Goal: Navigation & Orientation: Understand site structure

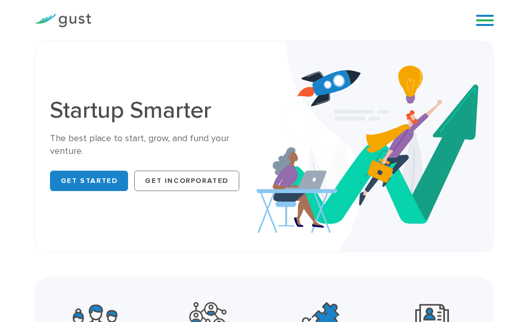
click at [483, 19] on link at bounding box center [485, 20] width 18 height 15
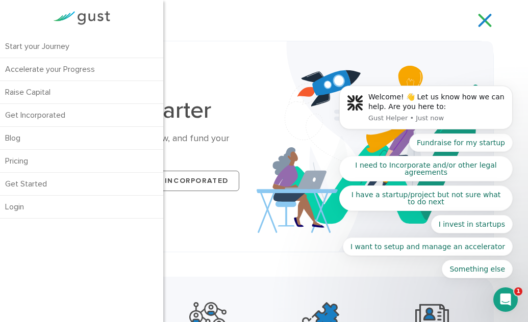
click at [469, 18] on body "Welcome! 👋 Let us know how we can help. Are you here to: Gust Helper • Just now…" at bounding box center [426, 110] width 196 height 361
click html "Welcome! 👋 Let us know how we can help. Are you here to: Gust Helper • Just now…"
click at [473, 20] on body "Welcome! 👋 Let us know how we can help. Are you here to: Gust Helper • Just now…" at bounding box center [426, 110] width 196 height 361
click at [253, 12] on div "Start your Journey Accelerate your Progress Raise Capital Get Incorporated Blog…" at bounding box center [264, 20] width 475 height 41
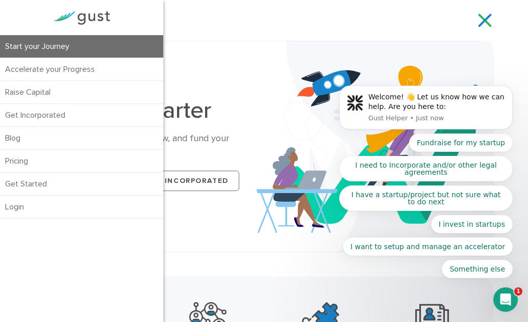
click at [42, 49] on link "Start your Journey" at bounding box center [81, 46] width 163 height 22
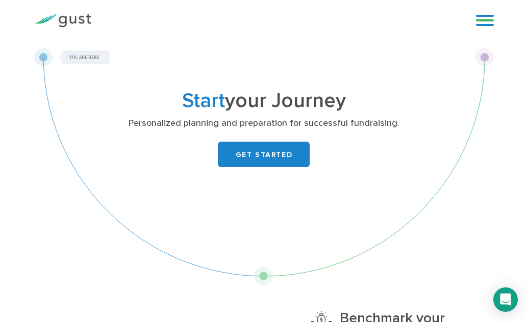
click at [490, 20] on link at bounding box center [485, 20] width 18 height 15
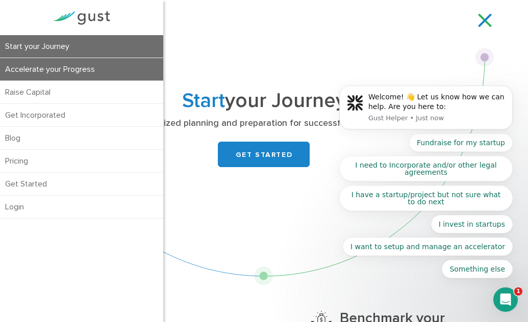
click at [68, 68] on link "Accelerate your Progress" at bounding box center [81, 69] width 163 height 22
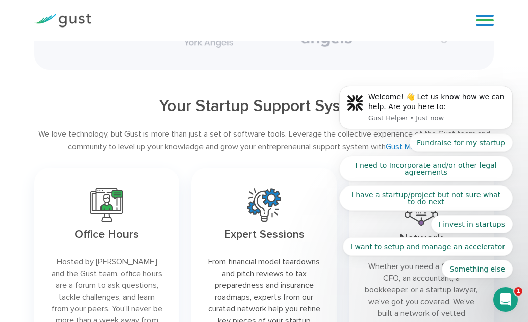
scroll to position [3264, 0]
